Goal: Transaction & Acquisition: Purchase product/service

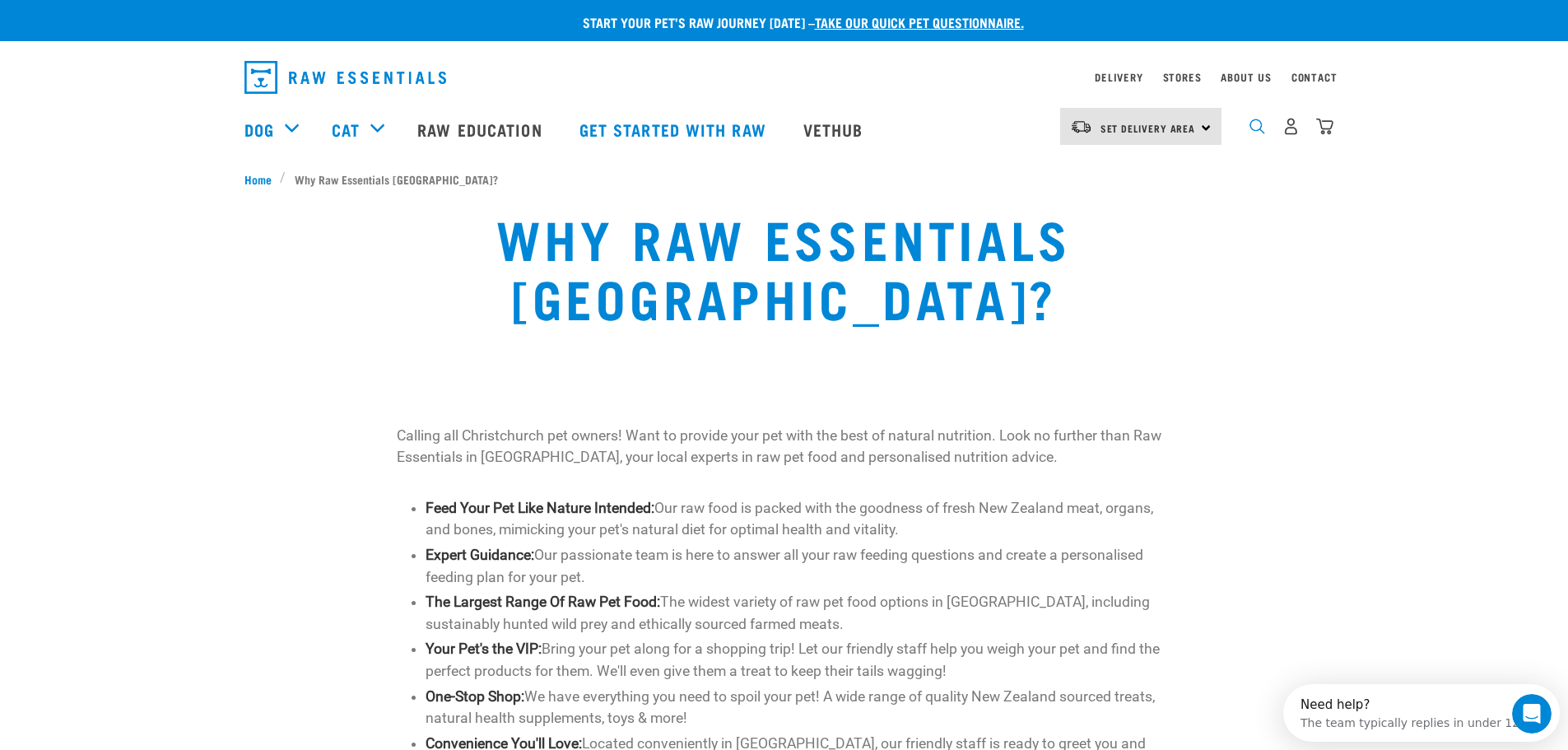
click at [1257, 134] on img "dropdown navigation" at bounding box center [1257, 126] width 15 height 15
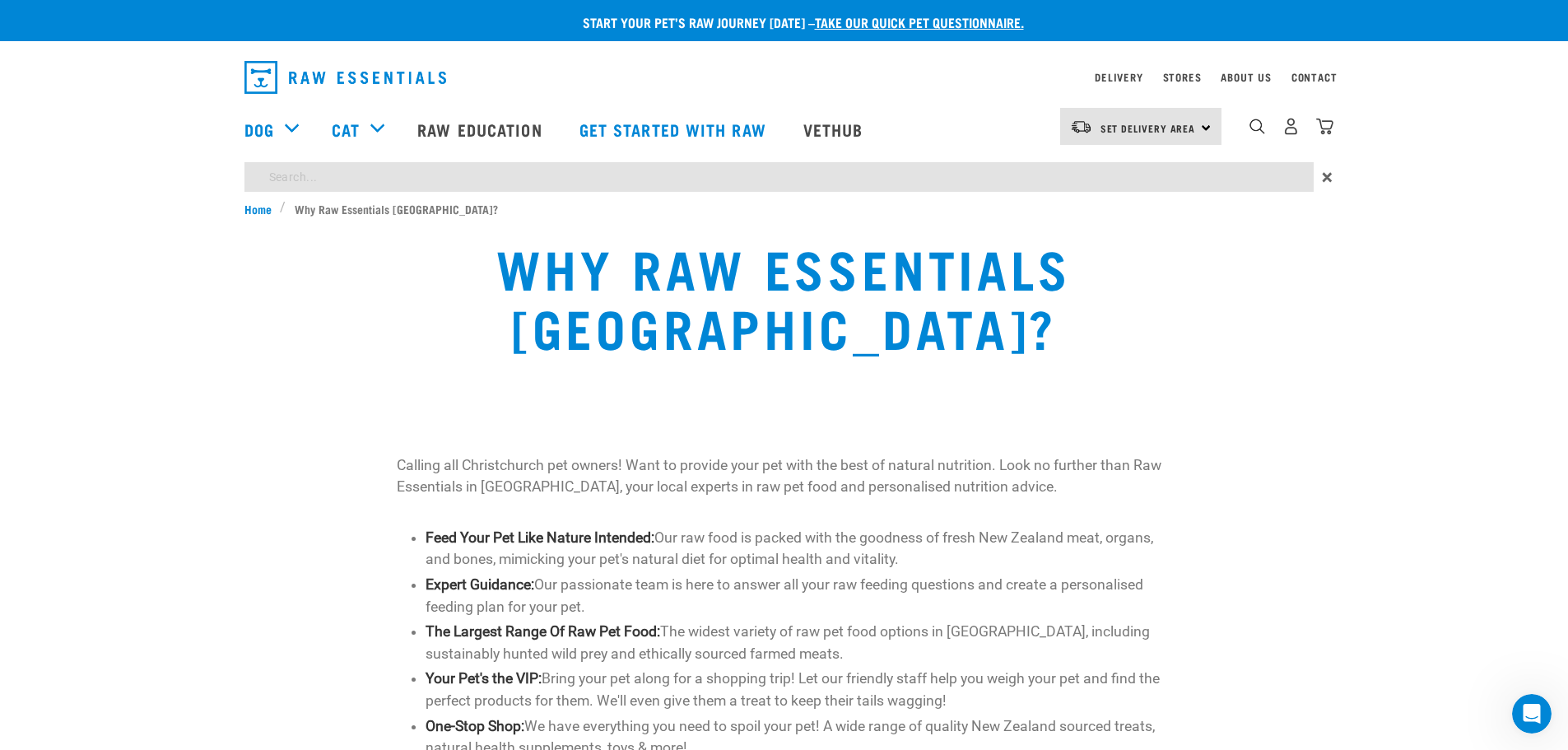
click at [561, 182] on input "search" at bounding box center [779, 176] width 1069 height 30
type input "goat"
click at [428, 188] on input "goat" at bounding box center [779, 176] width 1069 height 30
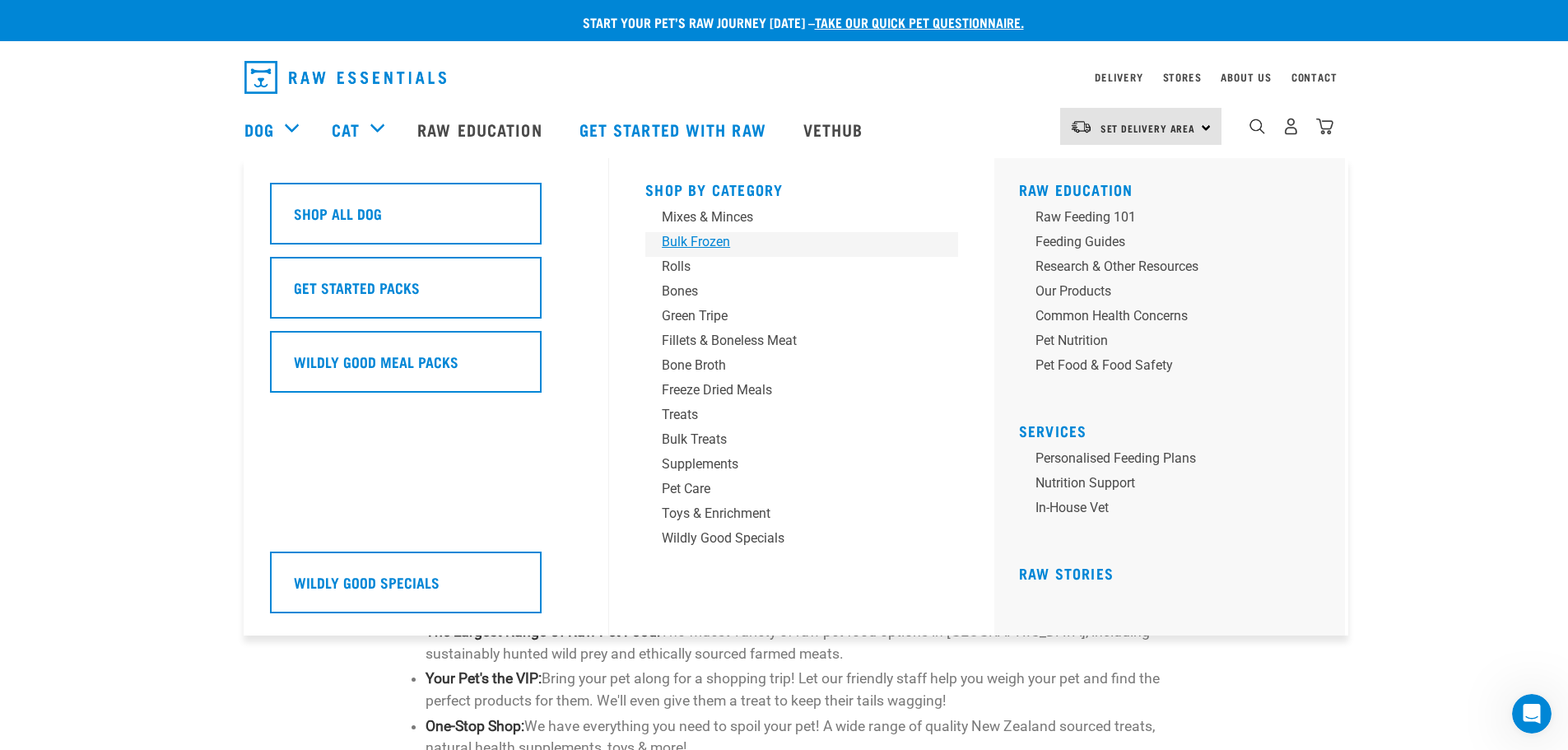
click at [701, 247] on div "Bulk Frozen" at bounding box center [790, 241] width 257 height 20
click at [713, 218] on div "Mixes & Minces" at bounding box center [790, 217] width 257 height 20
click at [710, 222] on div "Mixes & Minces" at bounding box center [790, 217] width 257 height 20
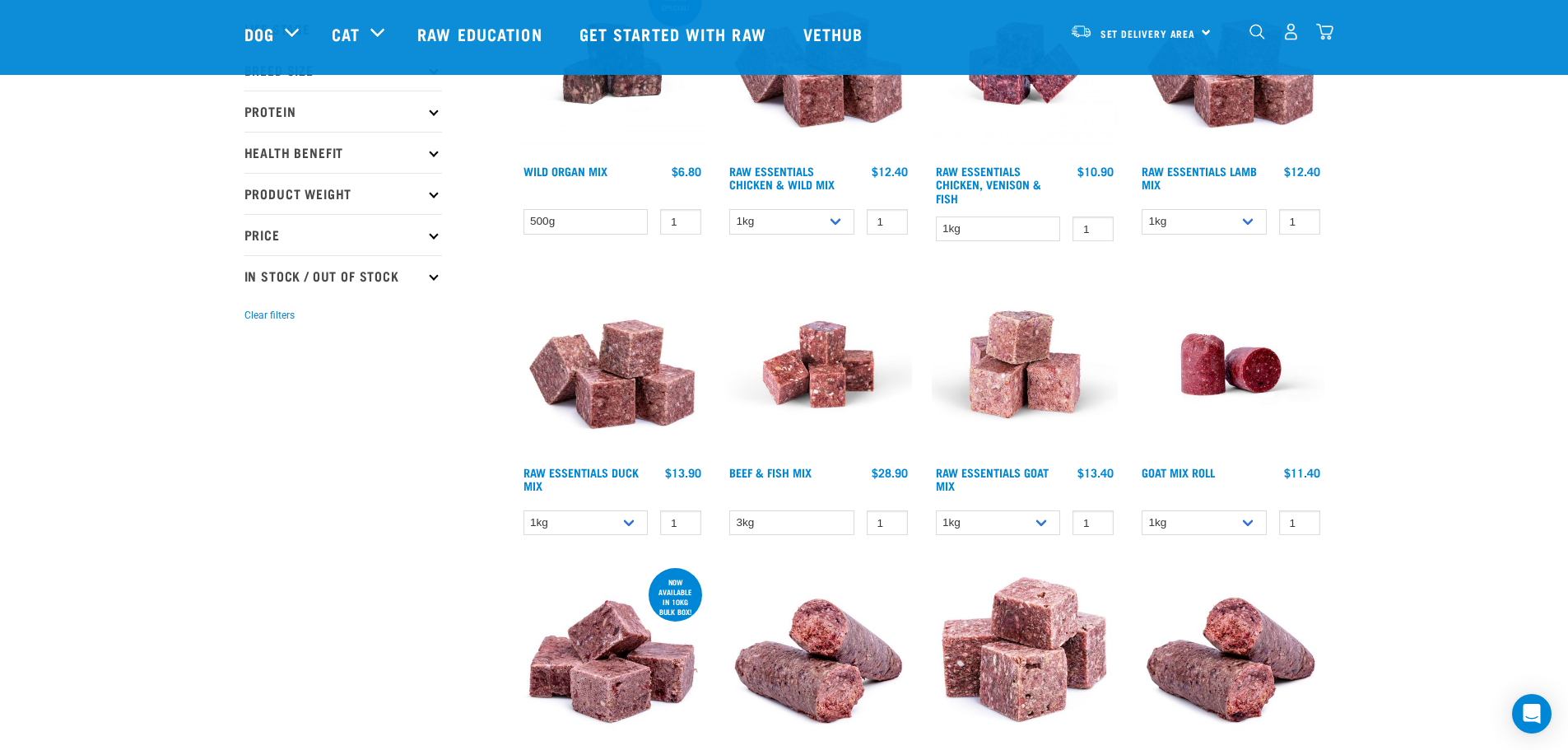
scroll to position [247, 0]
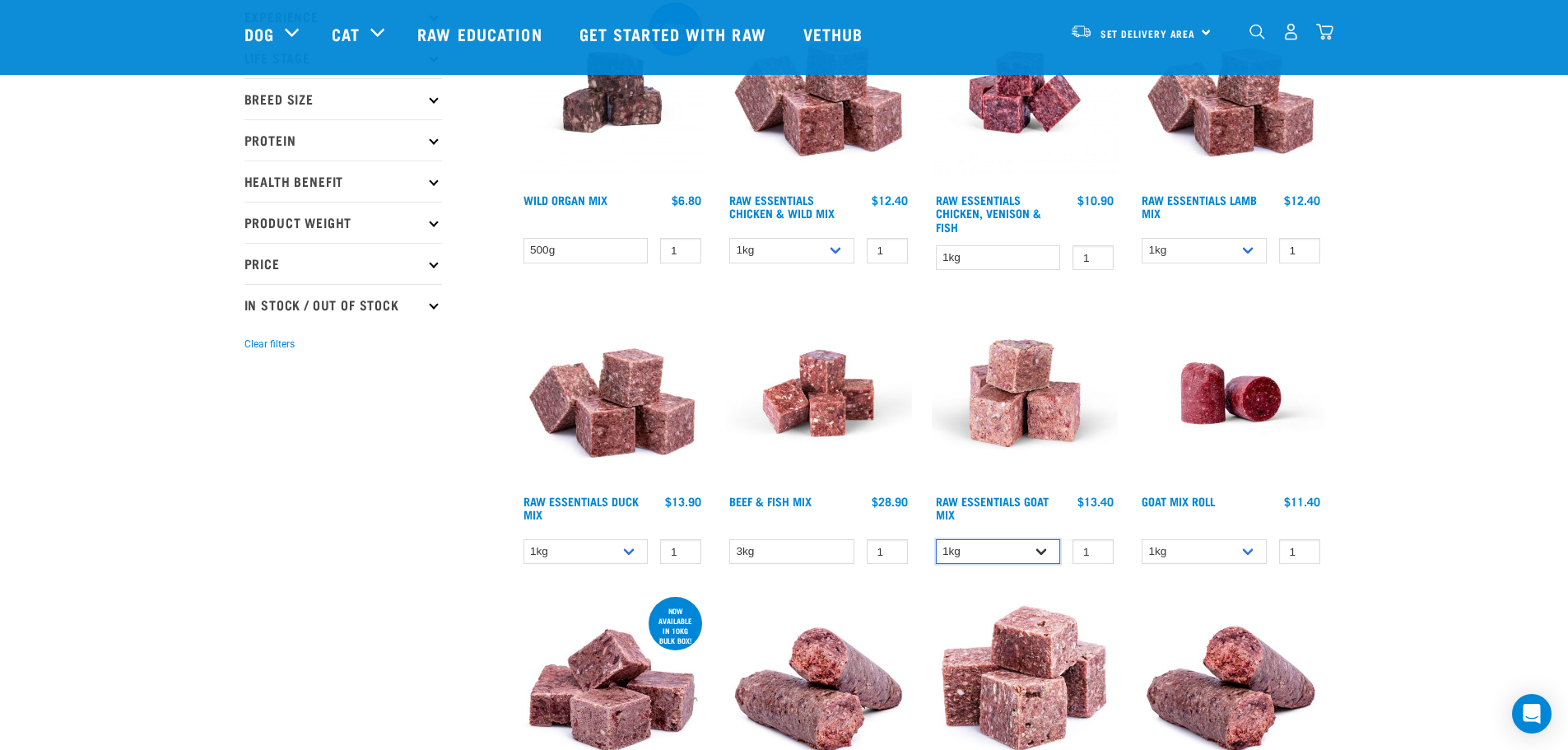
click at [1009, 548] on select "1kg 3kg" at bounding box center [999, 552] width 125 height 26
click at [936, 539] on select "1kg 3kg" at bounding box center [999, 552] width 125 height 26
click at [988, 545] on select "1kg 3kg" at bounding box center [999, 552] width 125 height 26
select select "337218"
click at [936, 539] on select "1kg 3kg" at bounding box center [999, 552] width 125 height 26
